Goal: Task Accomplishment & Management: Manage account settings

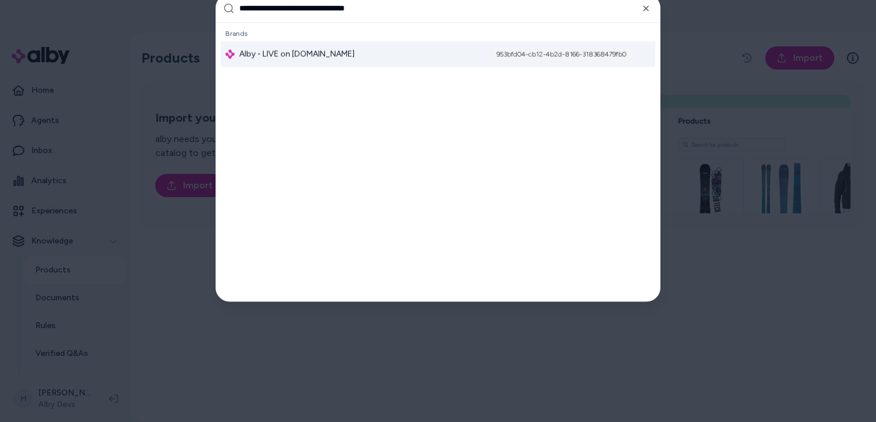
type input "**********"
click at [343, 61] on div "Alby - LIVE on [DOMAIN_NAME] 953bfd04-cb12-4b2d-8166-318368479fb0" at bounding box center [438, 53] width 434 height 25
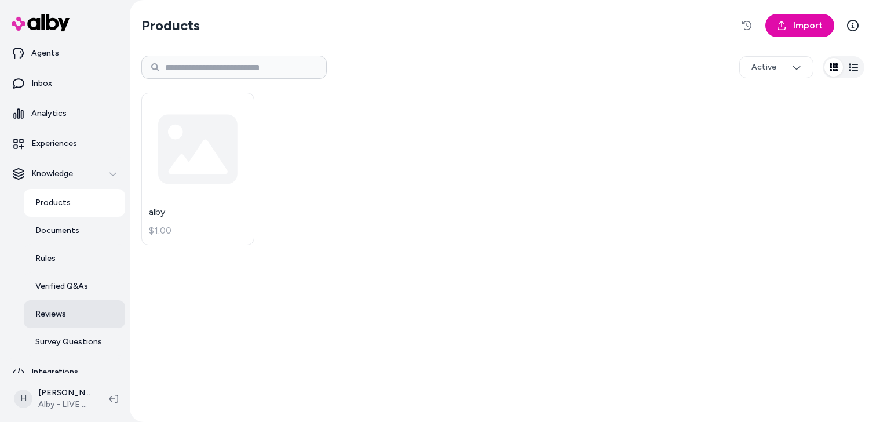
scroll to position [47, 0]
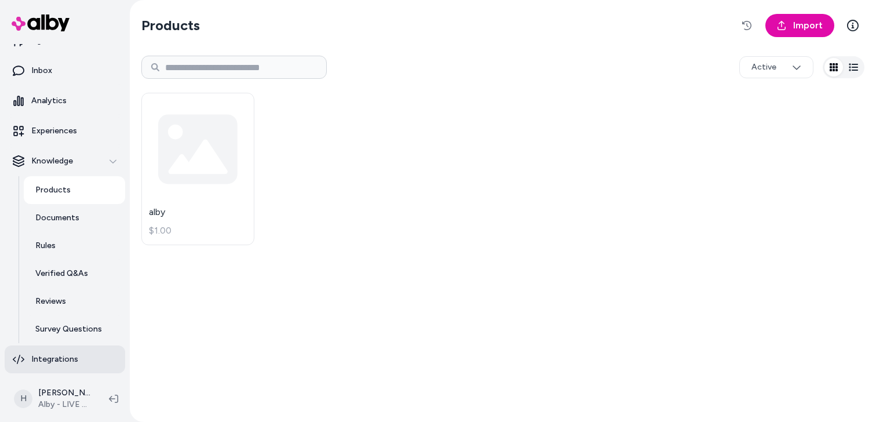
click at [61, 367] on link "Integrations" at bounding box center [65, 359] width 120 height 28
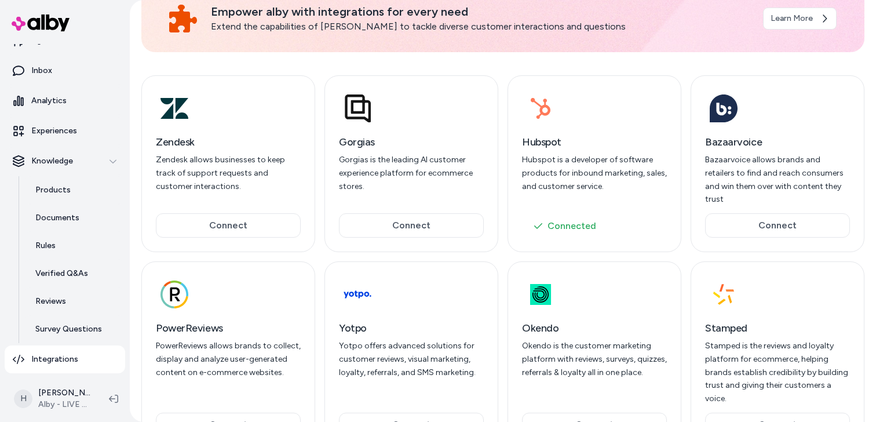
scroll to position [108, 0]
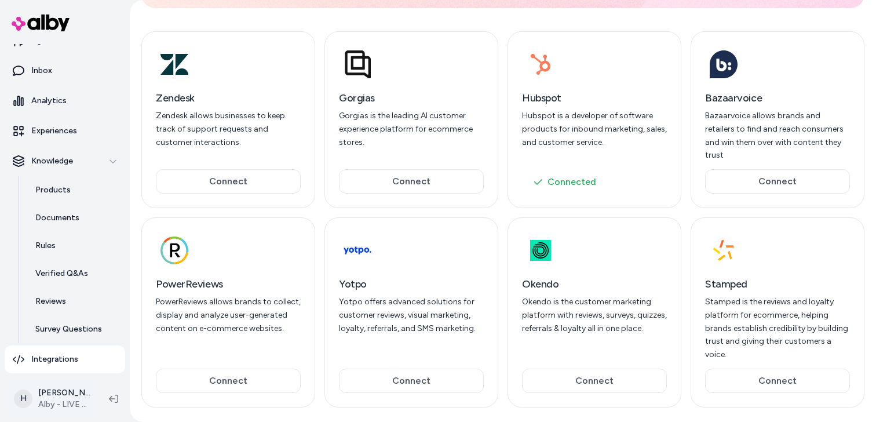
click at [70, 398] on html "Home Agents Inbox Analytics Experiences Knowledge Products Documents Rules Veri…" at bounding box center [438, 211] width 876 height 422
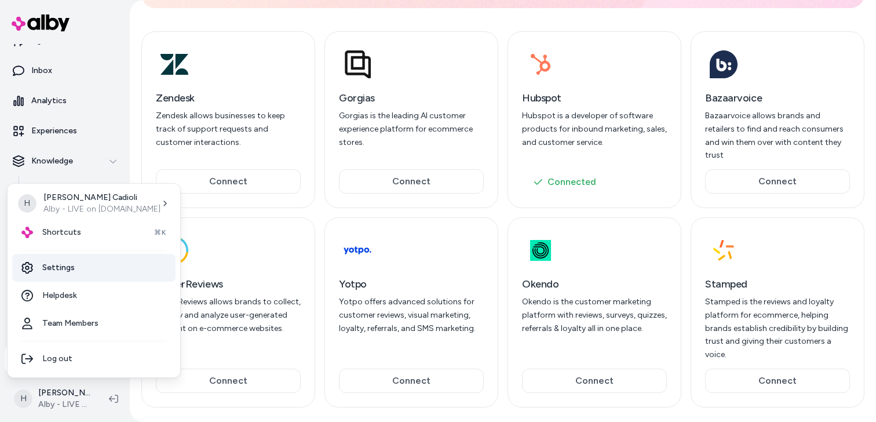
click at [87, 264] on link "Settings" at bounding box center [93, 268] width 163 height 28
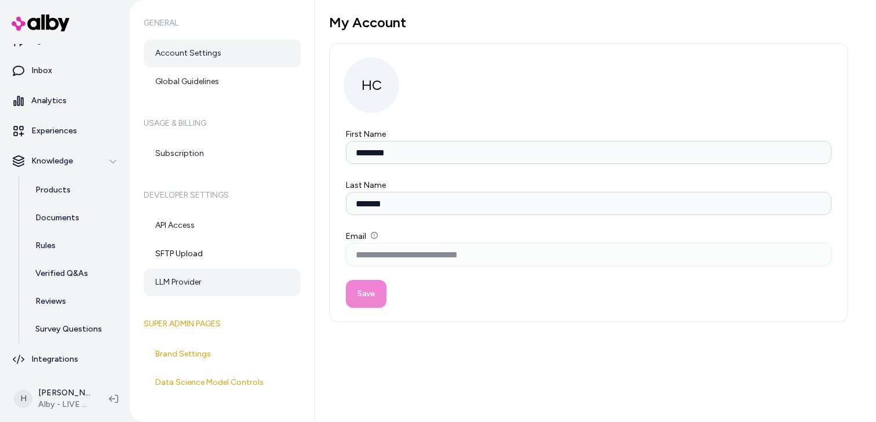
click at [199, 275] on link "LLM Provider" at bounding box center [222, 282] width 157 height 28
